Goal: Check status: Check status

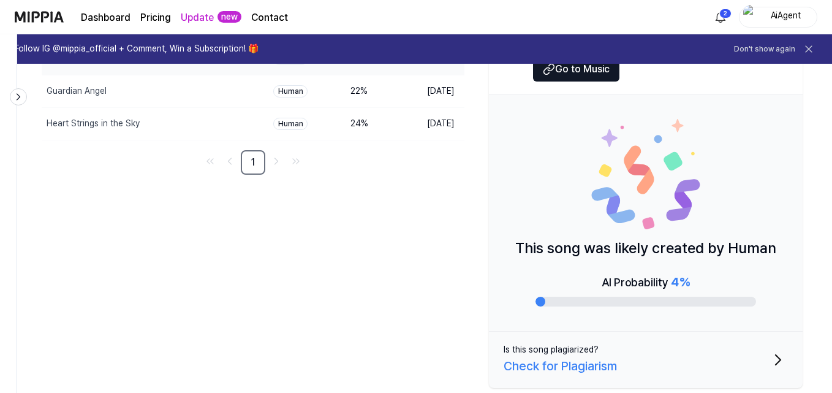
click at [97, 16] on link "Dashboard" at bounding box center [106, 17] width 50 height 15
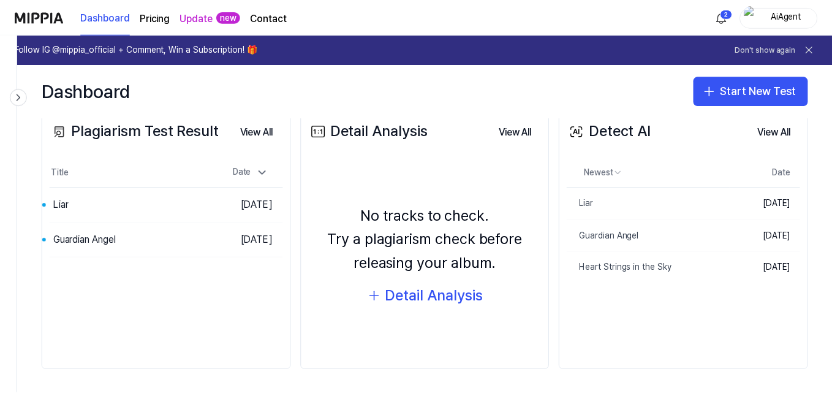
scroll to position [162, 0]
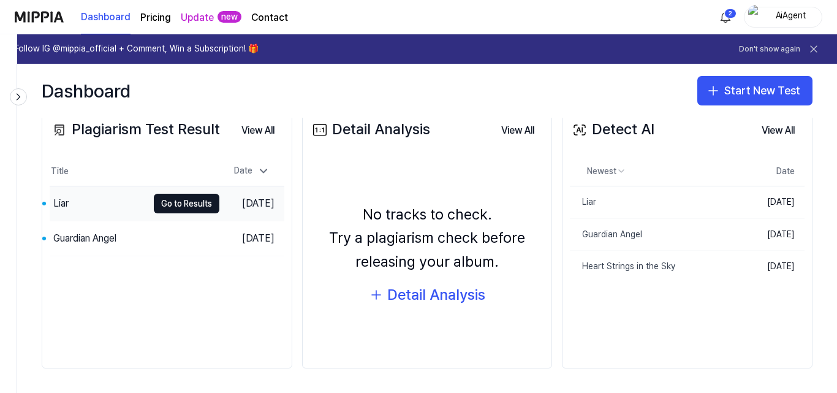
click at [74, 197] on div "Liar" at bounding box center [99, 203] width 98 height 34
click at [173, 210] on button "Go to Results" at bounding box center [187, 204] width 66 height 20
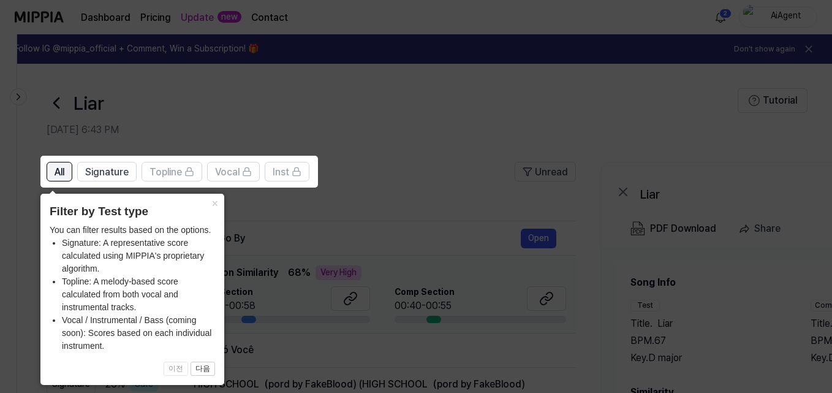
click at [69, 172] on button "All" at bounding box center [60, 172] width 26 height 20
click at [146, 258] on li "Signature: A representative score calculated using MIPPIA's proprietary algorit…" at bounding box center [138, 255] width 153 height 39
click at [115, 175] on span "Signature" at bounding box center [107, 172] width 44 height 15
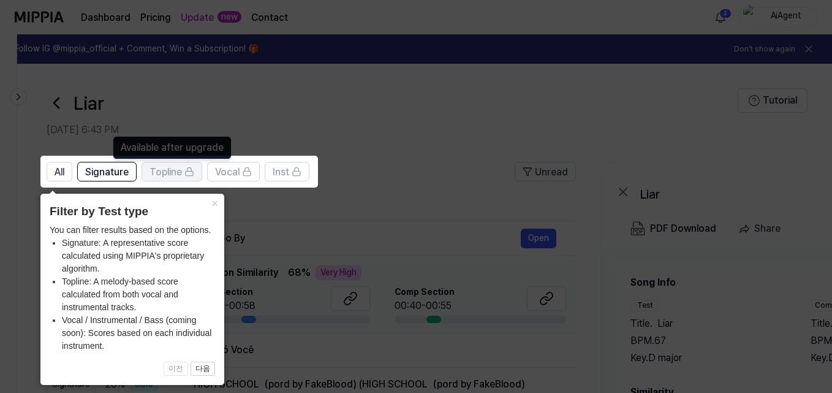
click at [163, 172] on span "Topline" at bounding box center [165, 172] width 32 height 15
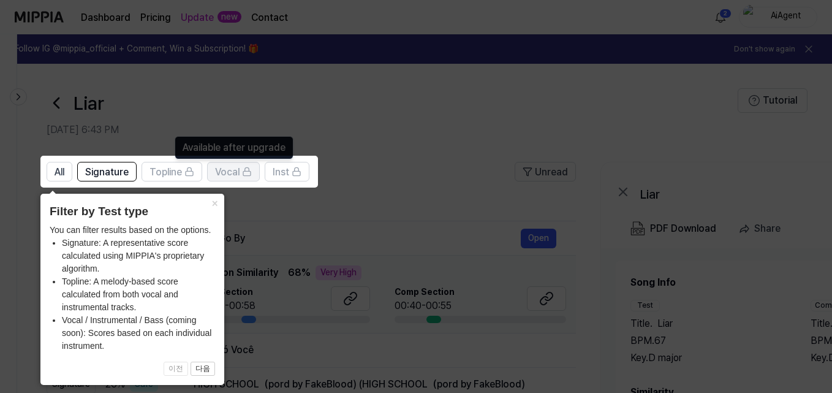
click at [232, 177] on span "Vocal" at bounding box center [227, 172] width 25 height 15
click at [0, 147] on icon at bounding box center [418, 196] width 837 height 393
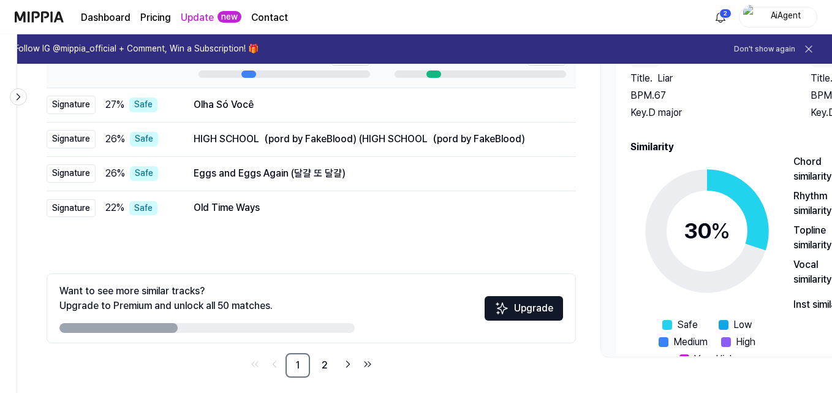
scroll to position [246, 0]
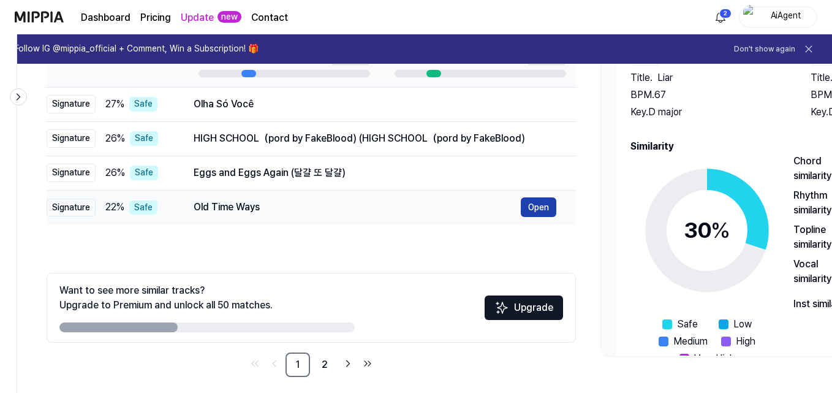
click at [556, 211] on button "Open" at bounding box center [539, 207] width 36 height 20
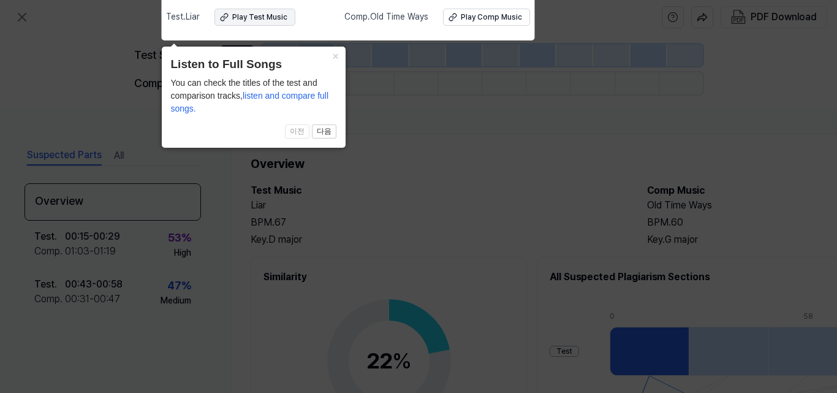
click at [252, 17] on div "Play Test Music" at bounding box center [259, 17] width 55 height 10
click at [467, 13] on div "Play Comp Music" at bounding box center [491, 17] width 61 height 10
click at [455, 135] on icon at bounding box center [418, 193] width 837 height 399
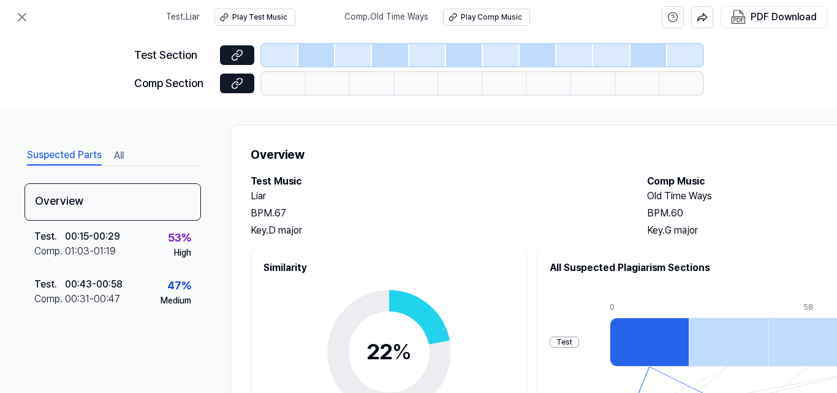
scroll to position [9, 0]
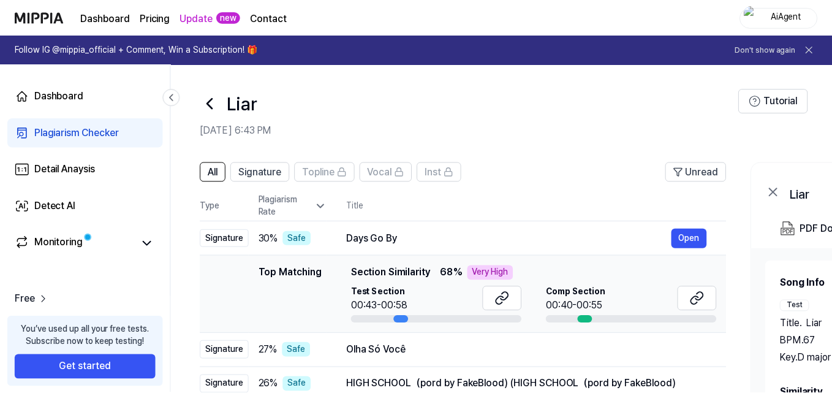
scroll to position [246, 0]
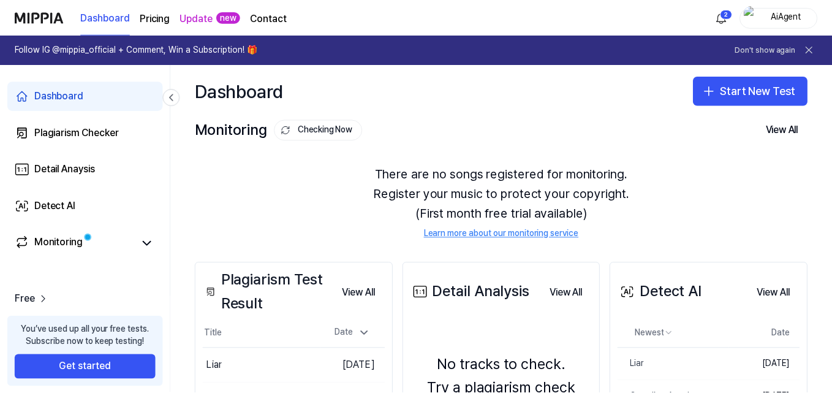
scroll to position [162, 0]
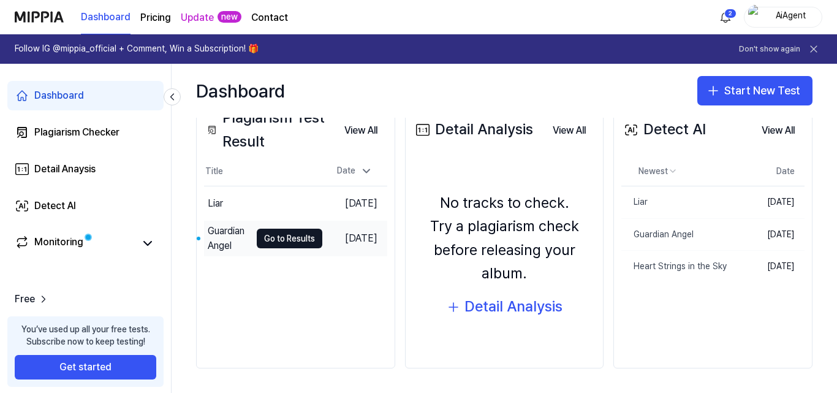
click at [240, 240] on td "Guardian Angel Go to Results" at bounding box center [263, 238] width 118 height 34
click at [262, 241] on button "Go to Results" at bounding box center [290, 239] width 66 height 20
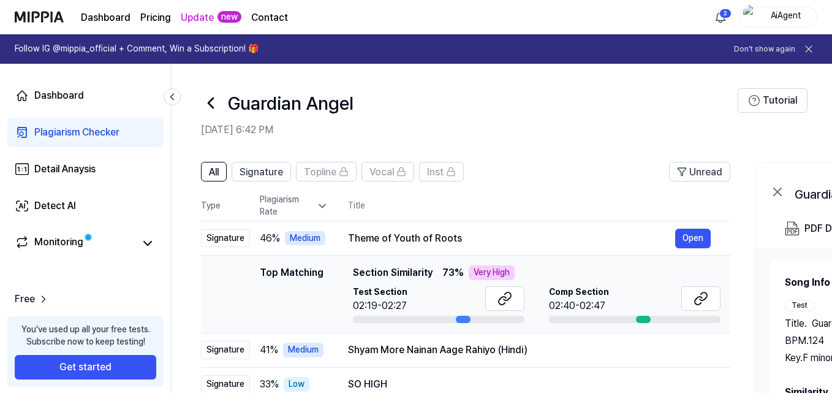
click at [583, 306] on div "02:40-02:47" at bounding box center [579, 305] width 60 height 15
click at [579, 286] on span "Comp Section" at bounding box center [579, 292] width 60 height 12
click at [697, 300] on icon at bounding box center [701, 298] width 15 height 15
